Goal: Transaction & Acquisition: Purchase product/service

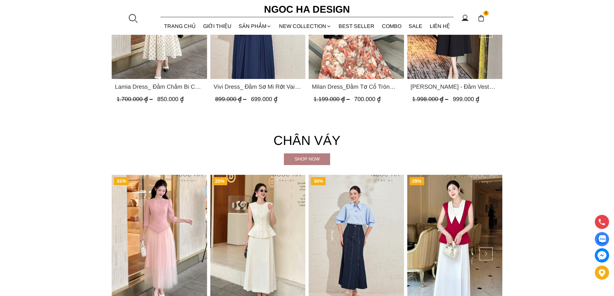
scroll to position [1214, 0]
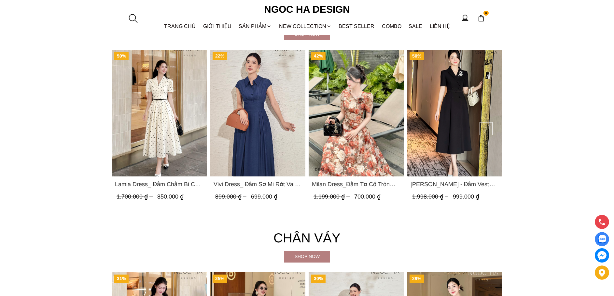
click at [294, 261] on div "Shop now" at bounding box center [307, 257] width 46 height 12
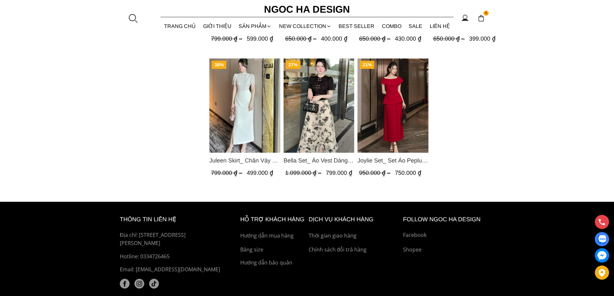
scroll to position [572, 0]
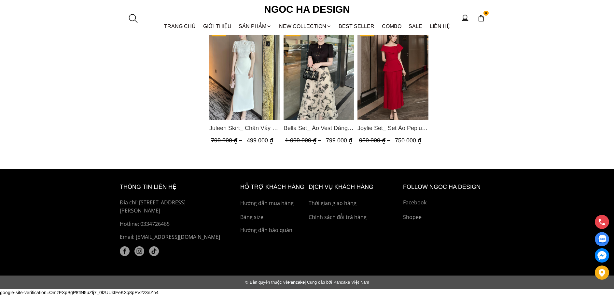
click at [403, 97] on img "Product image - Joylie Set_ Set Áo Peplum Vai Lệch, Chân Váy Dập Ly Màu Đỏ A956…" at bounding box center [392, 73] width 71 height 94
